Goal: Task Accomplishment & Management: Manage account settings

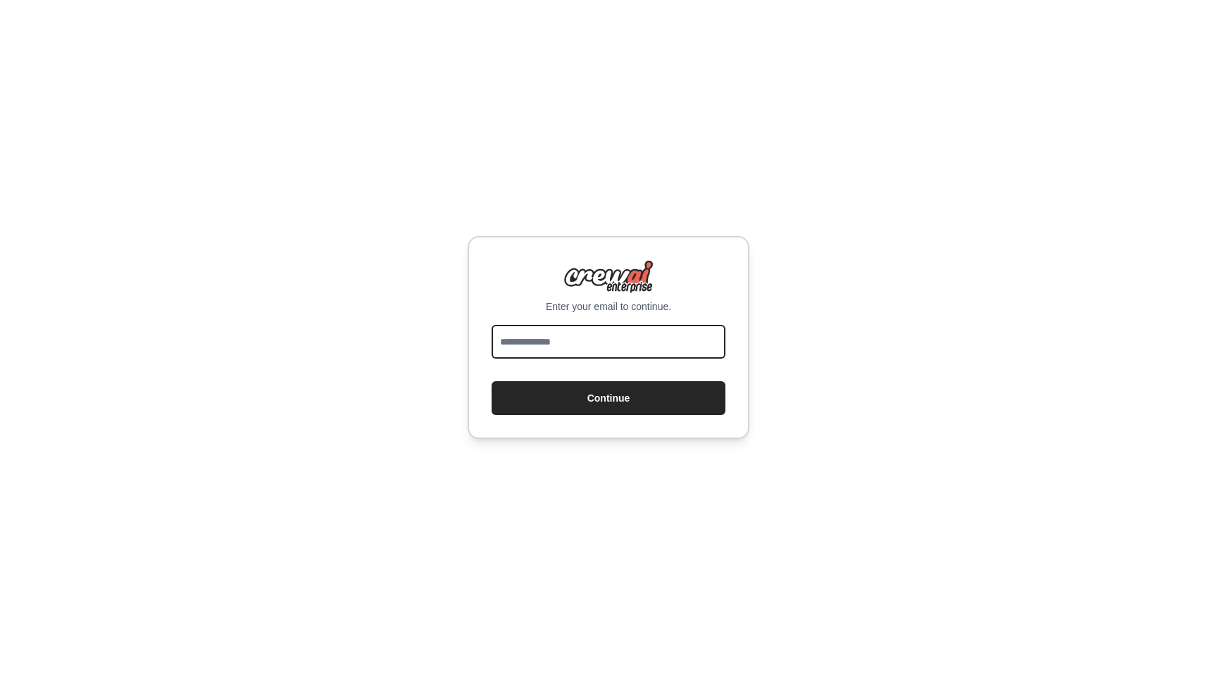
click at [631, 352] on input "email" at bounding box center [609, 342] width 234 height 34
type input "**********"
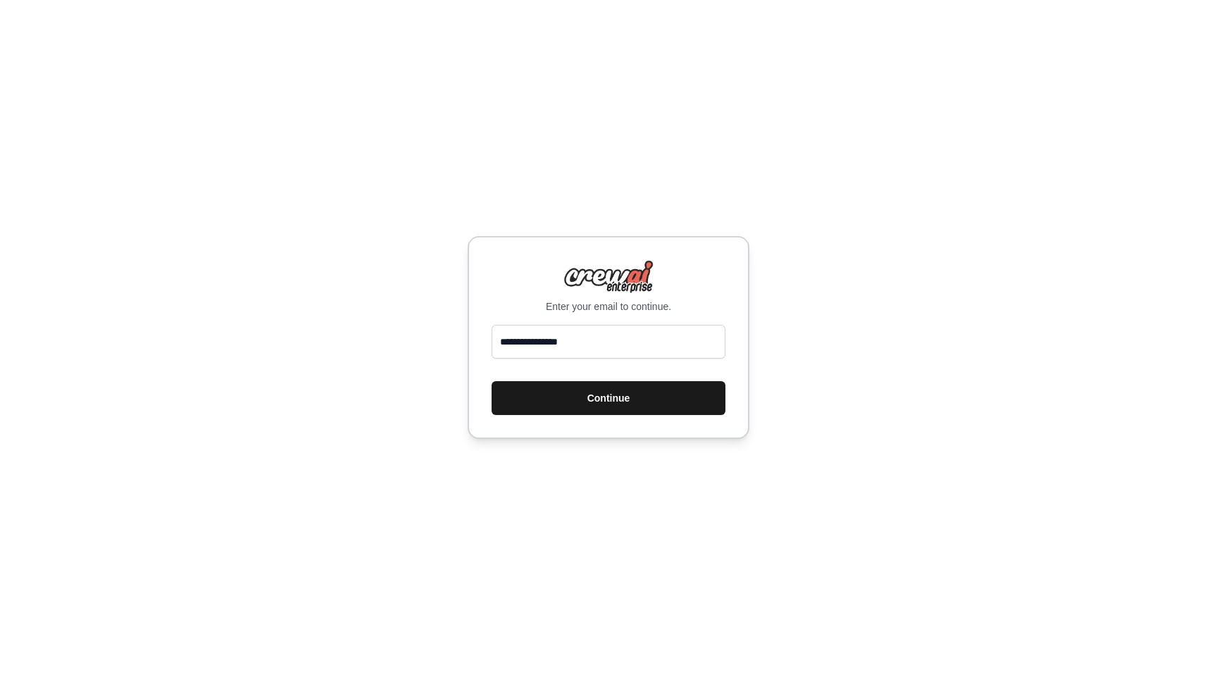
click at [628, 399] on button "Continue" at bounding box center [609, 398] width 234 height 34
